Goal: Task Accomplishment & Management: Use online tool/utility

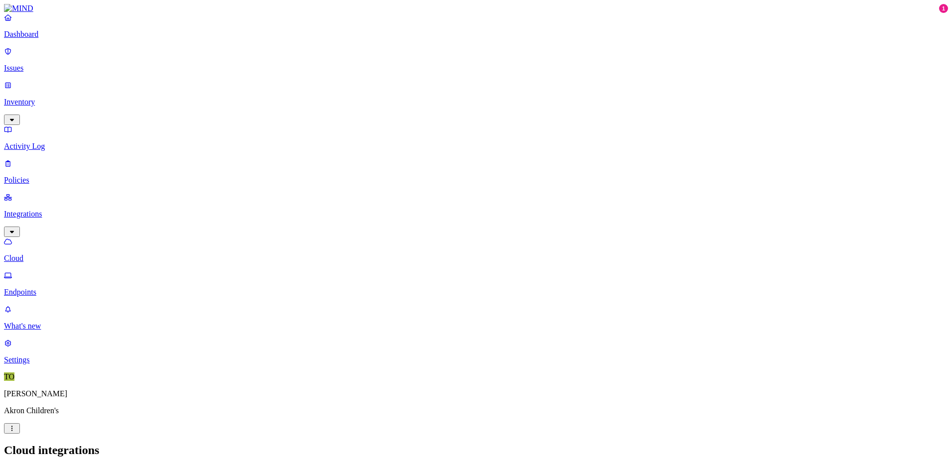
click at [51, 288] on p "Endpoints" at bounding box center [476, 292] width 944 height 9
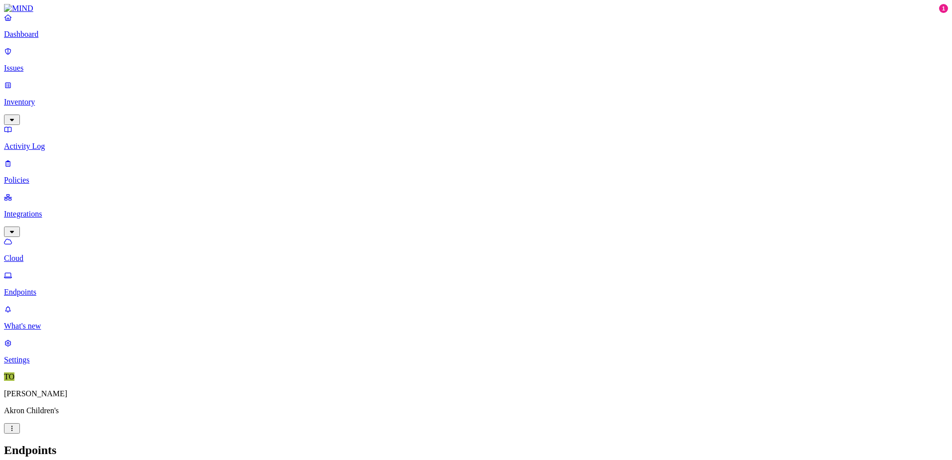
click at [35, 176] on p "Policies" at bounding box center [476, 180] width 944 height 9
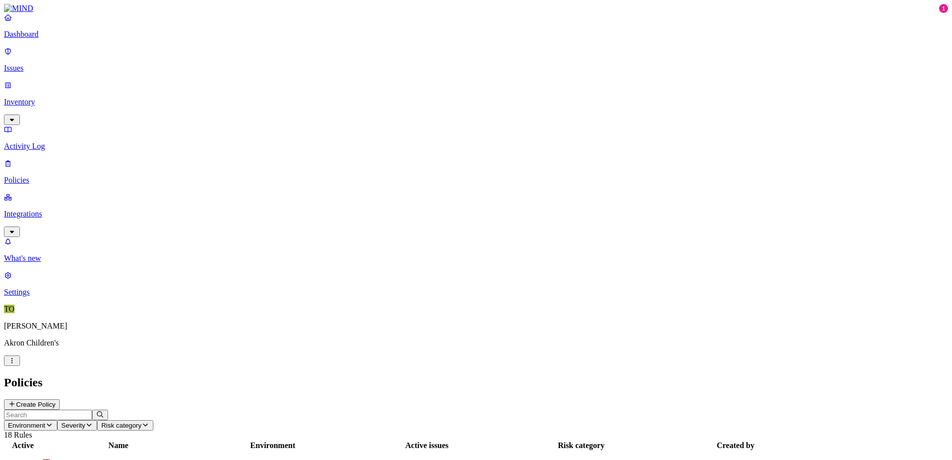
click at [39, 142] on p "Activity Log" at bounding box center [476, 146] width 944 height 9
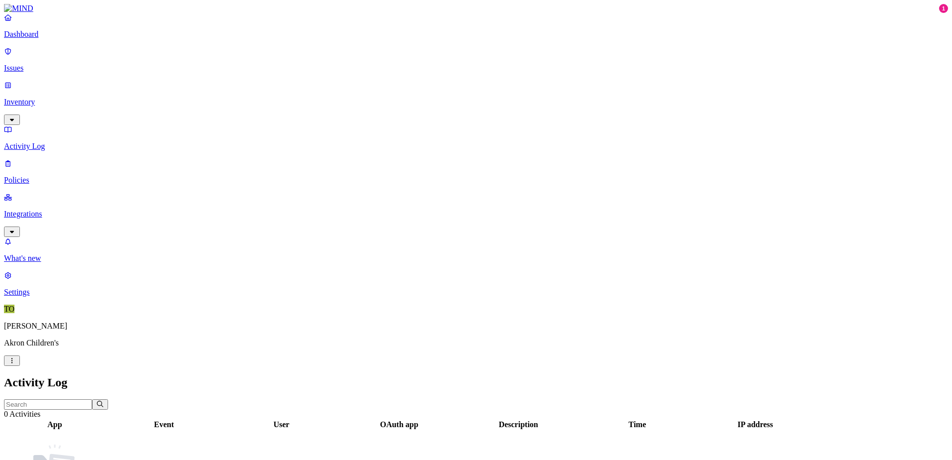
click at [56, 98] on p "Inventory" at bounding box center [476, 102] width 944 height 9
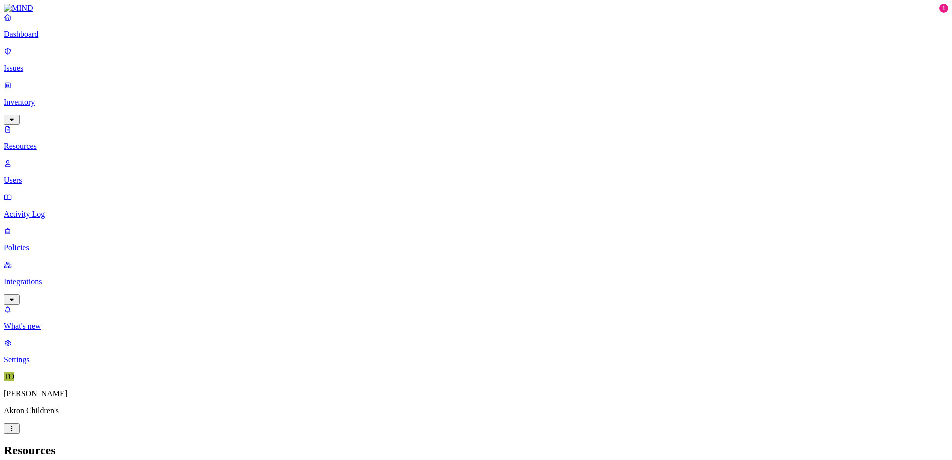
click at [38, 176] on p "Users" at bounding box center [476, 180] width 944 height 9
click at [48, 142] on p "Resources" at bounding box center [476, 146] width 944 height 9
click at [38, 64] on p "Issues" at bounding box center [476, 68] width 944 height 9
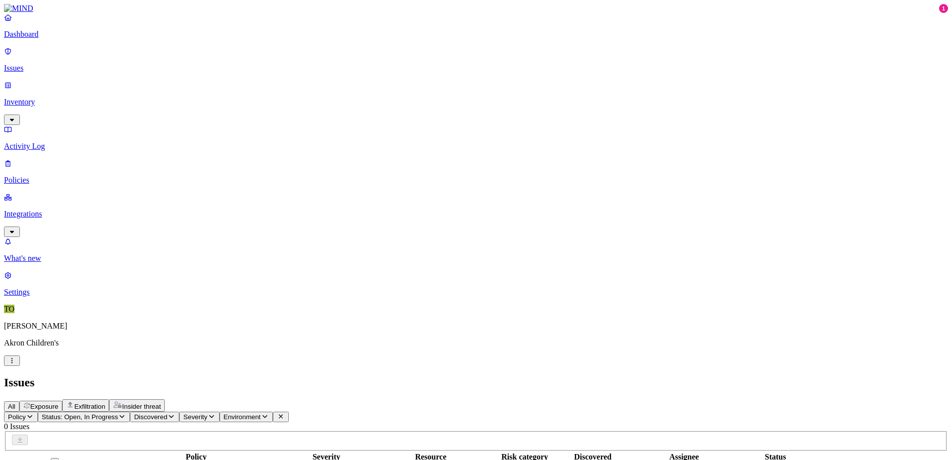
click at [33, 39] on p "Dashboard" at bounding box center [476, 34] width 944 height 9
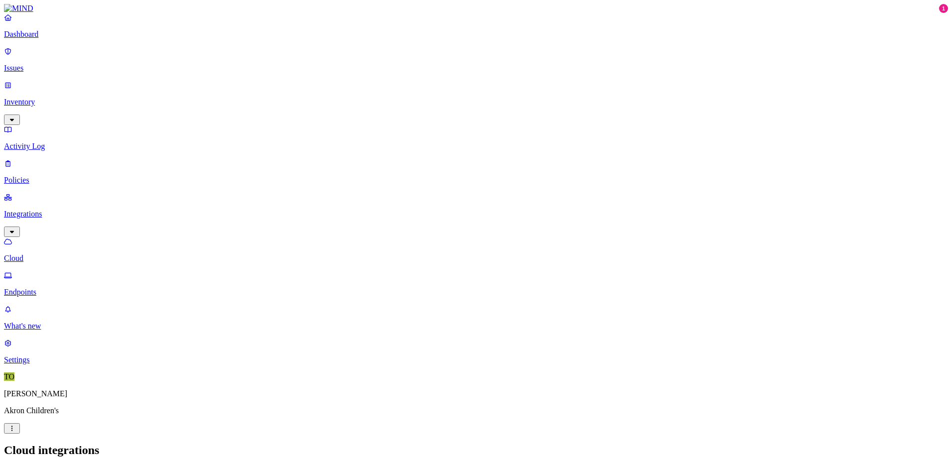
click at [39, 364] on p "Settings" at bounding box center [476, 359] width 944 height 9
